Goal: Information Seeking & Learning: Understand process/instructions

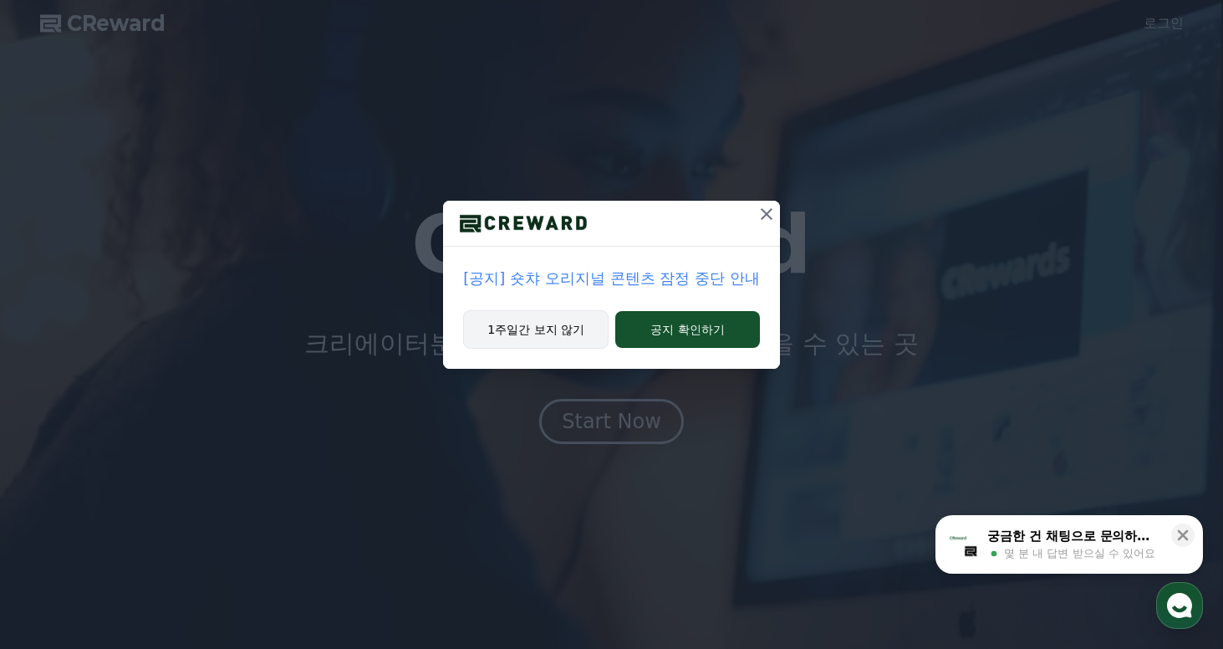
click at [547, 328] on button "1주일간 보지 않기" at bounding box center [535, 329] width 145 height 38
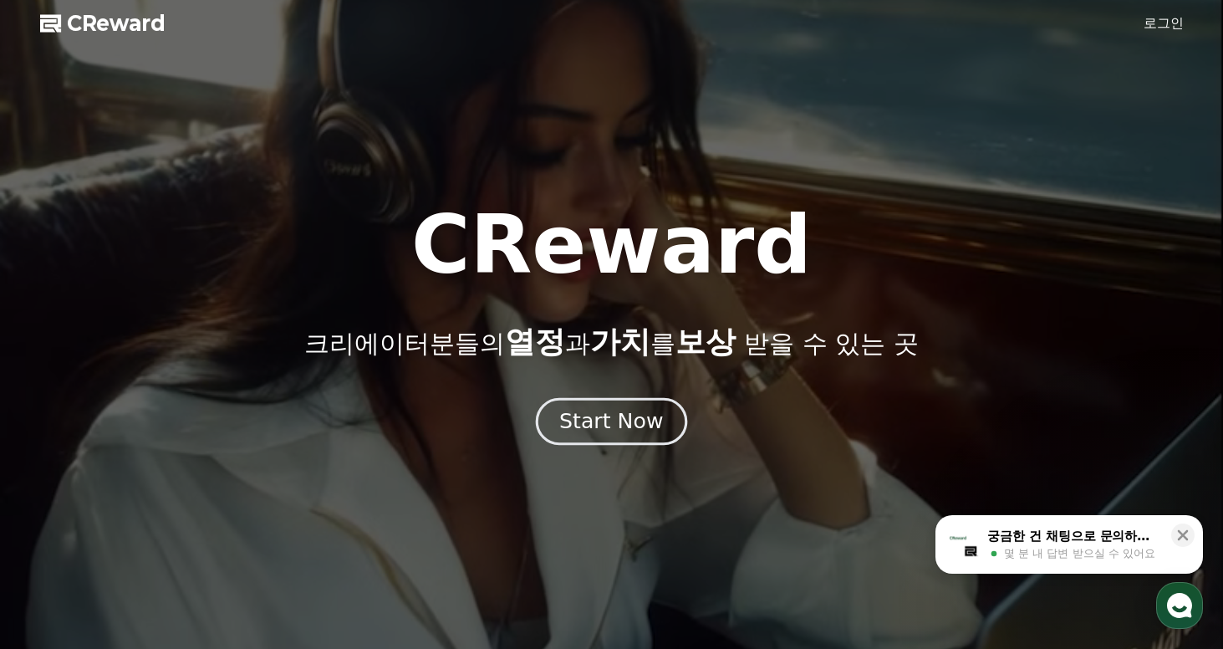
click at [587, 427] on div "Start Now" at bounding box center [611, 421] width 104 height 28
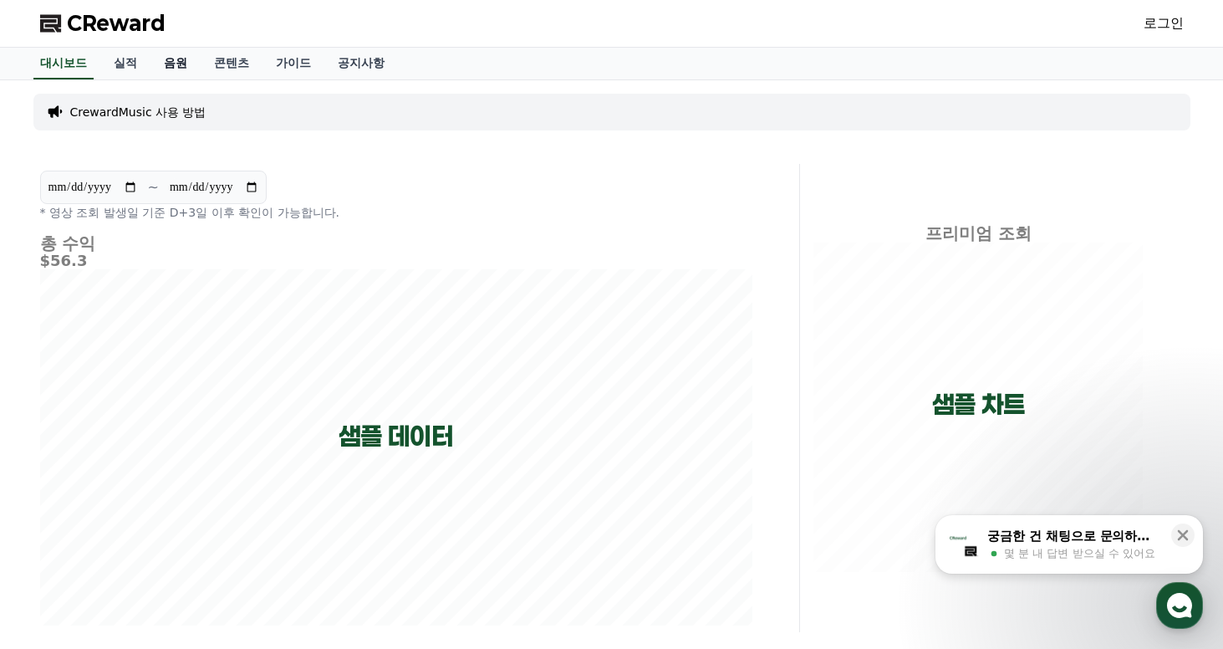
click at [171, 64] on link "음원" at bounding box center [176, 64] width 50 height 32
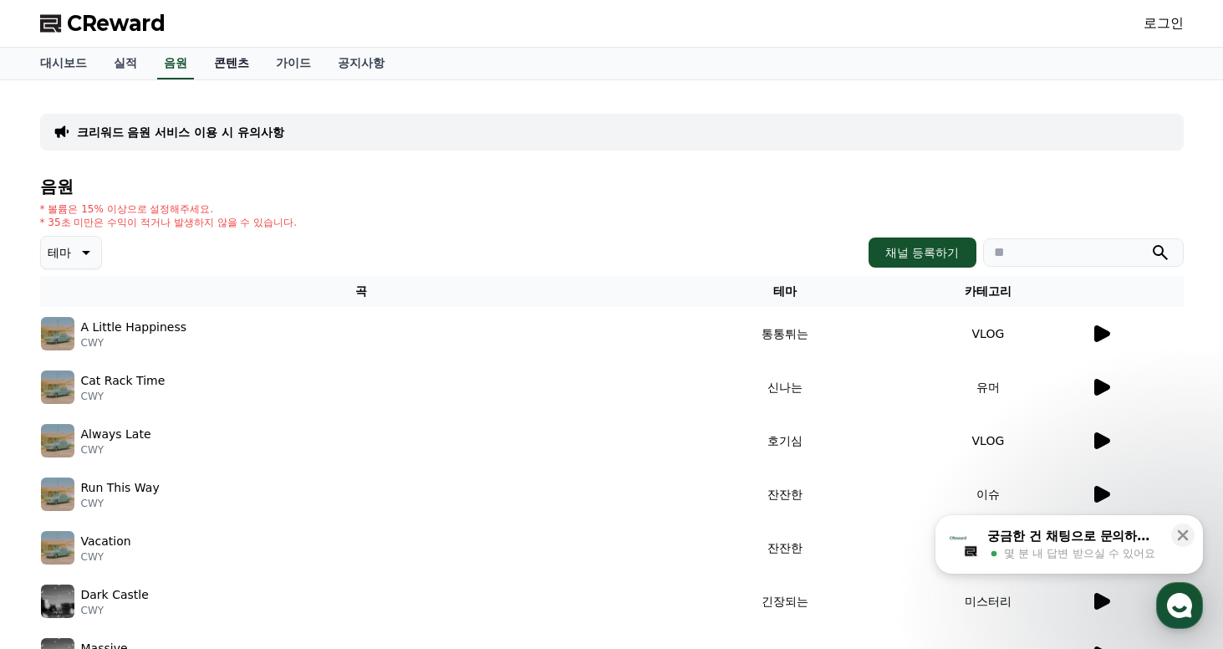
click at [233, 63] on link "콘텐츠" at bounding box center [232, 64] width 62 height 32
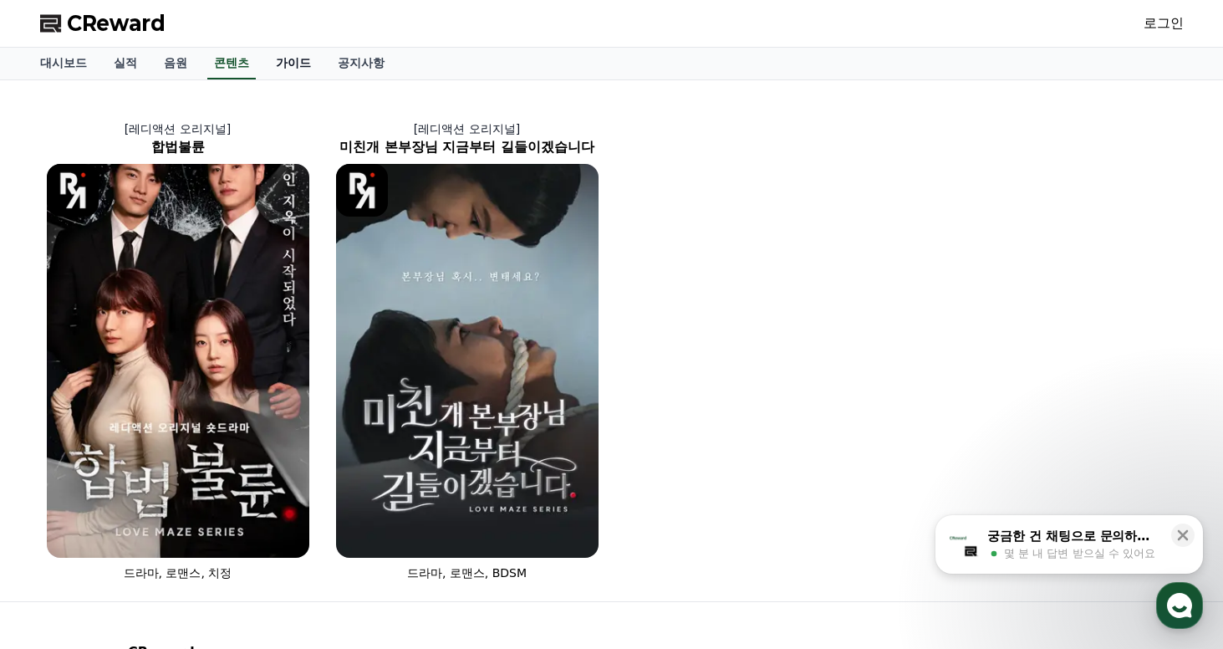
click at [287, 64] on link "가이드" at bounding box center [294, 64] width 62 height 32
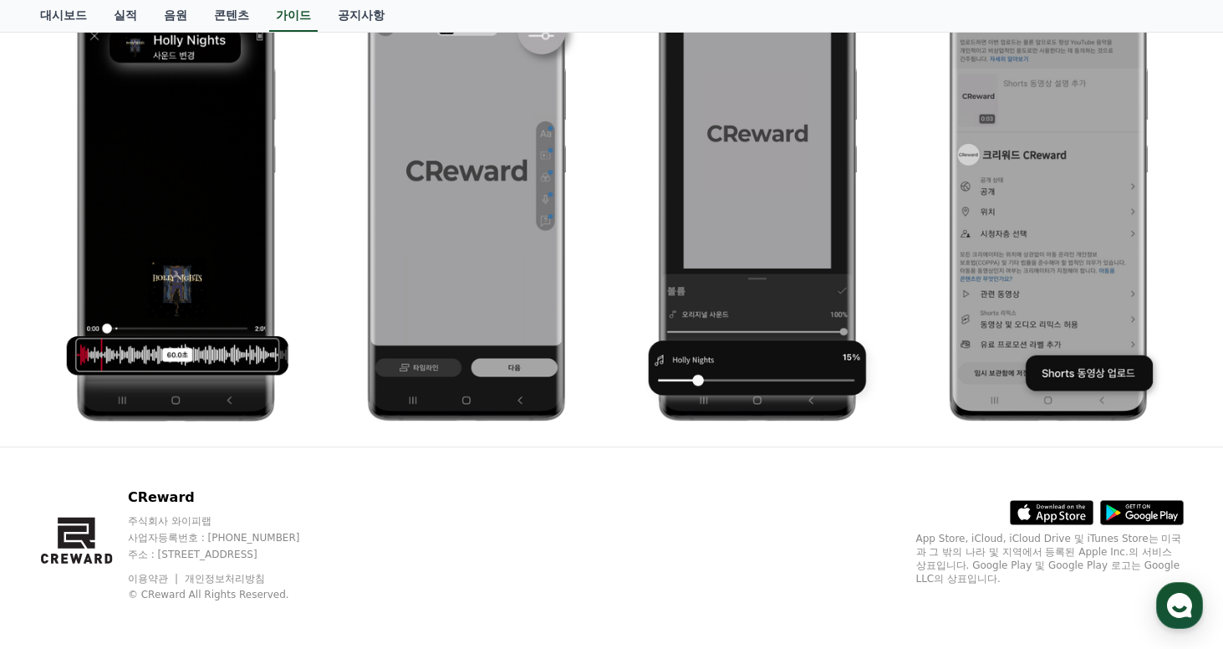
scroll to position [862, 0]
